Goal: Find specific page/section: Find specific page/section

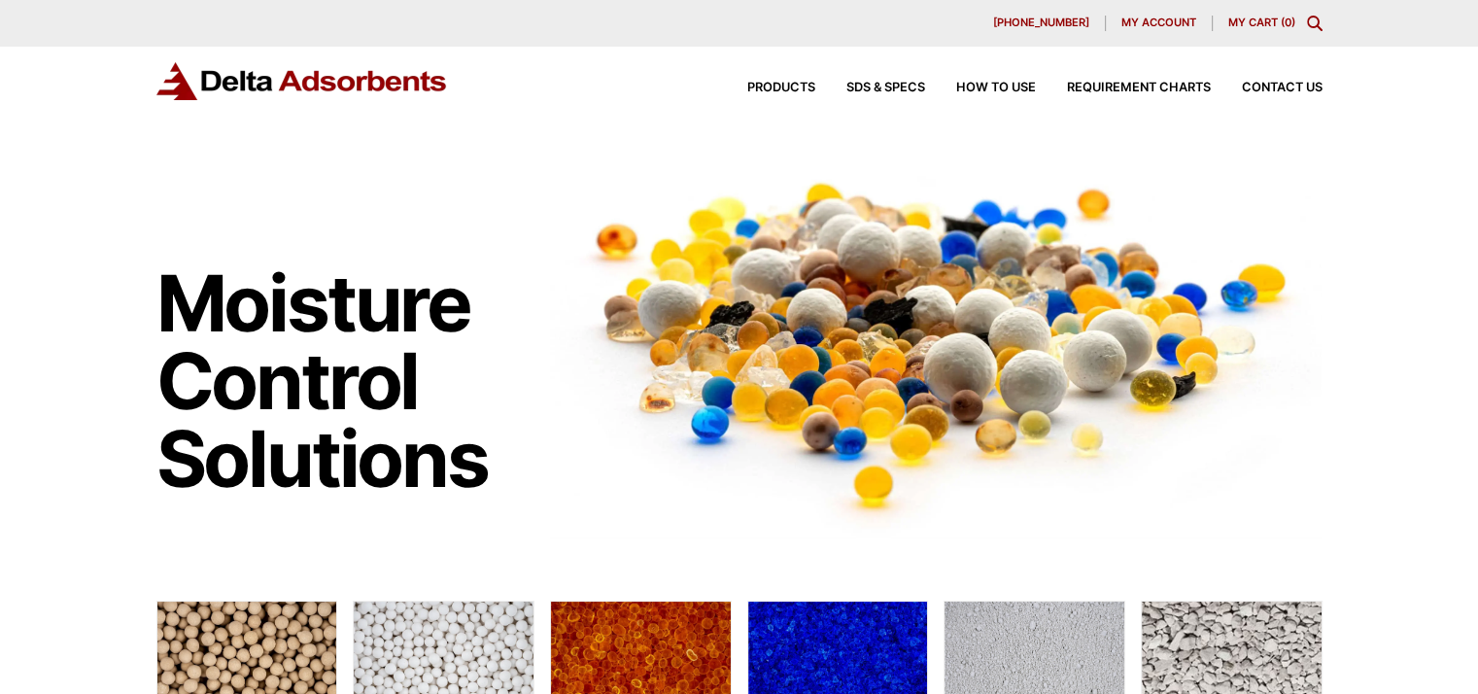
click at [1306, 86] on span "Contact Us" at bounding box center [1282, 88] width 81 height 13
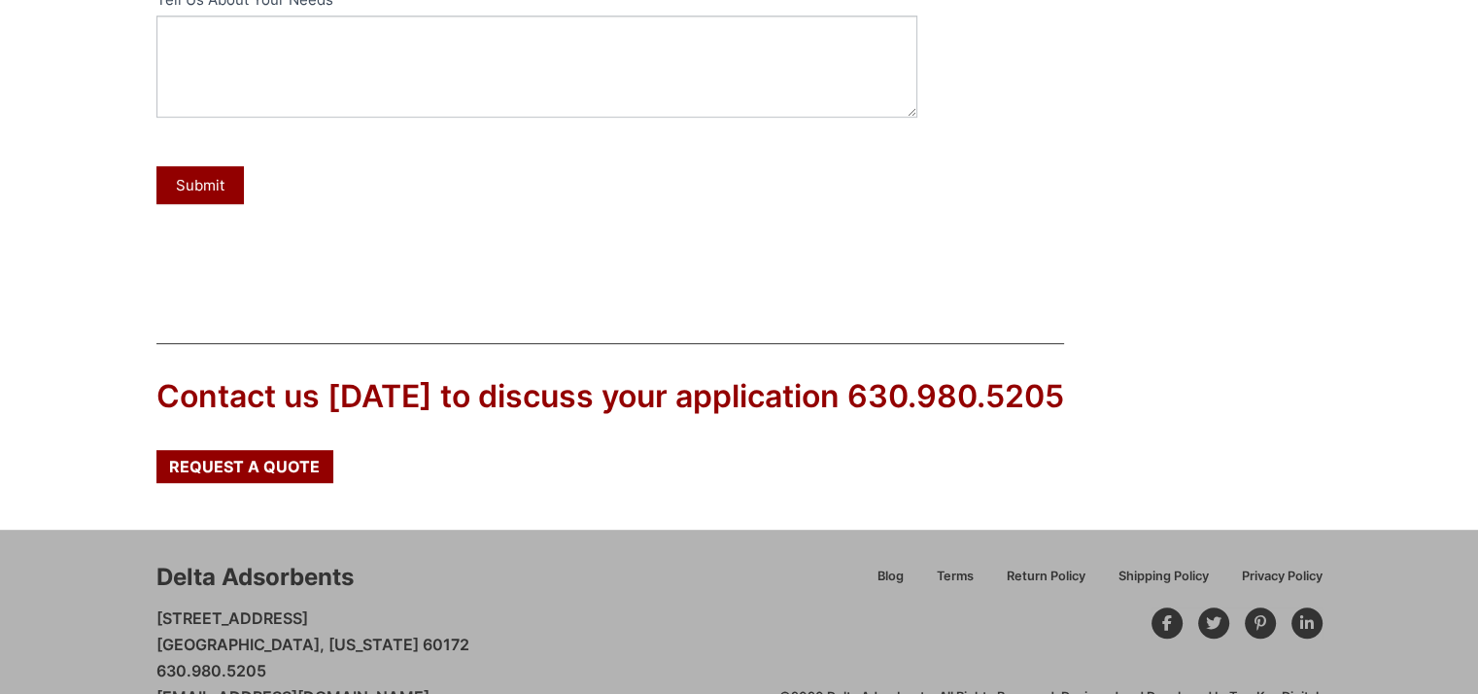
scroll to position [972, 0]
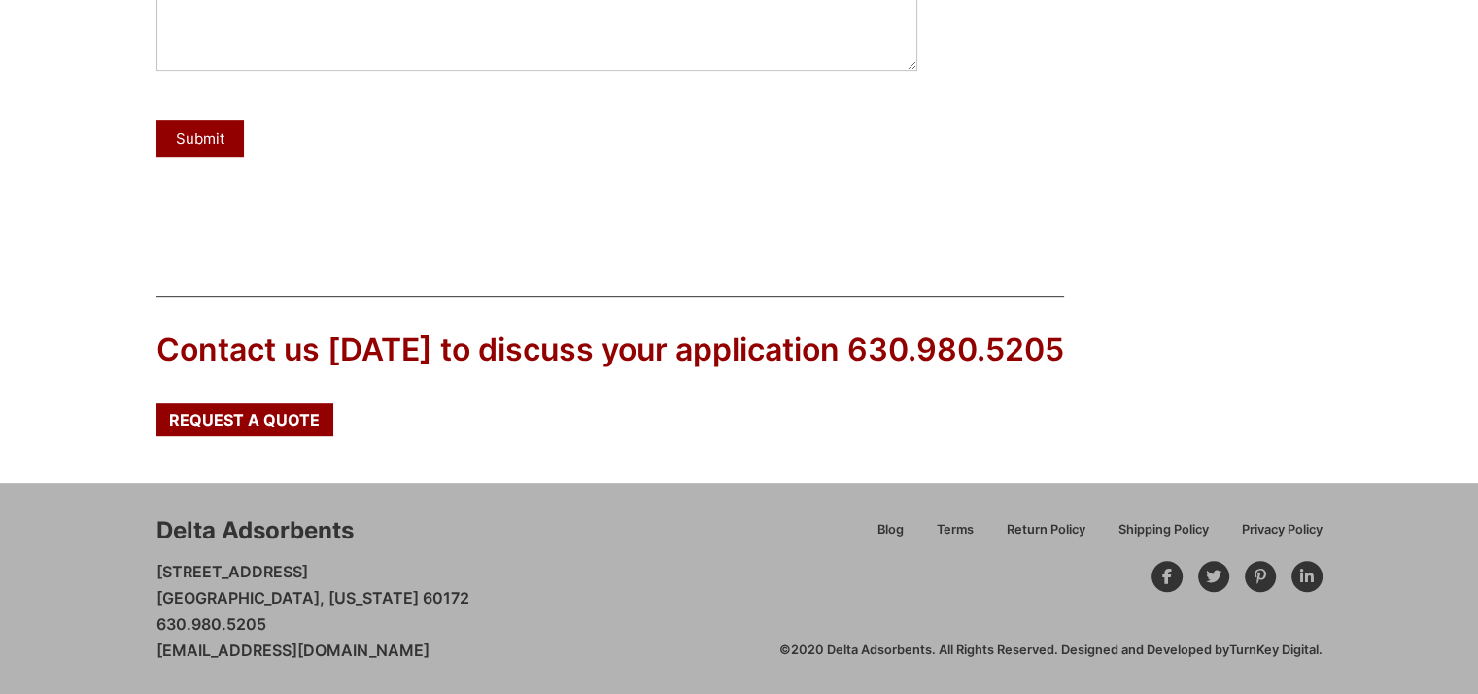
click at [1154, 530] on span "Shipping Policy" at bounding box center [1163, 530] width 90 height 13
